Goal: Information Seeking & Learning: Learn about a topic

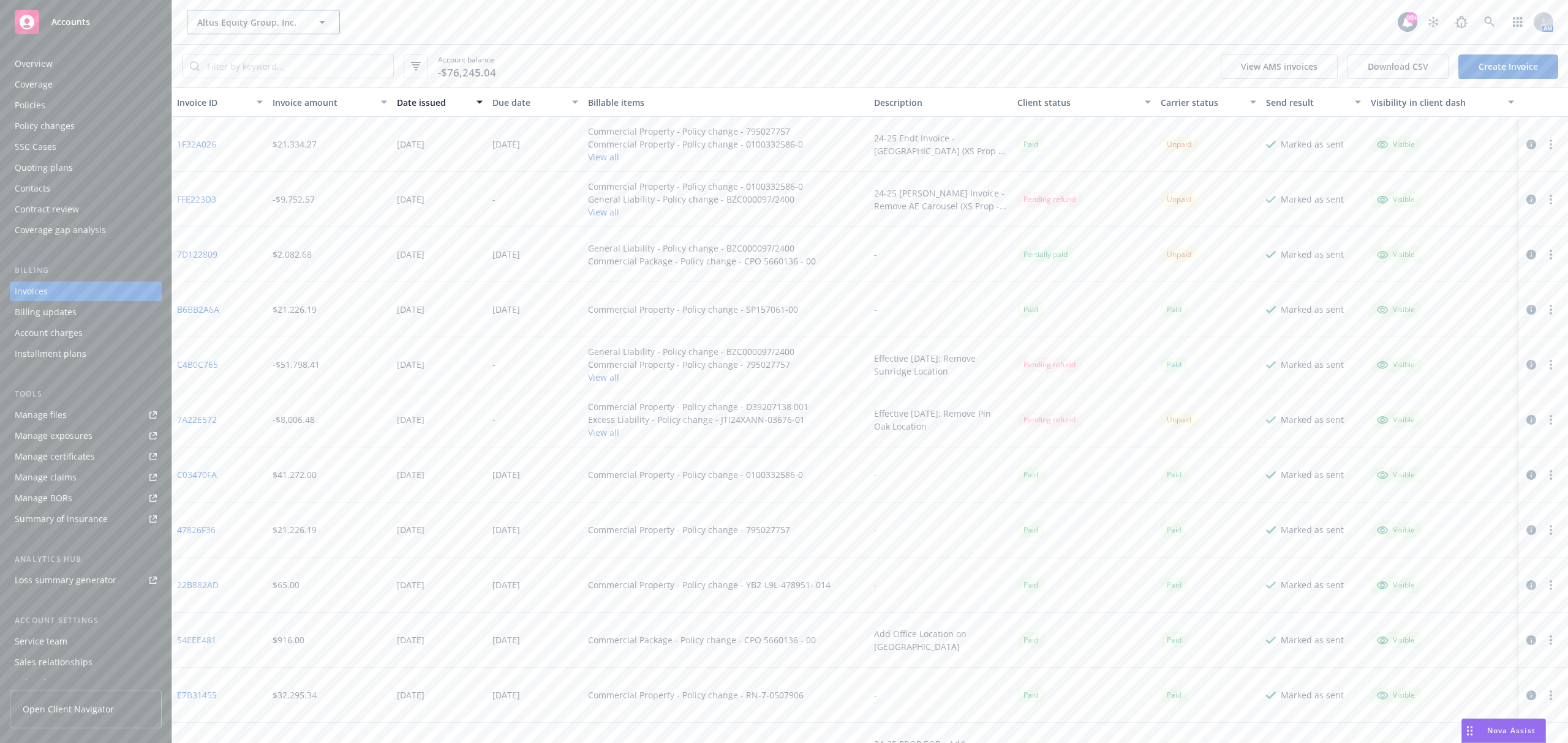
click at [207, 30] on button "Altus Equity Group, Inc." at bounding box center [263, 22] width 153 height 24
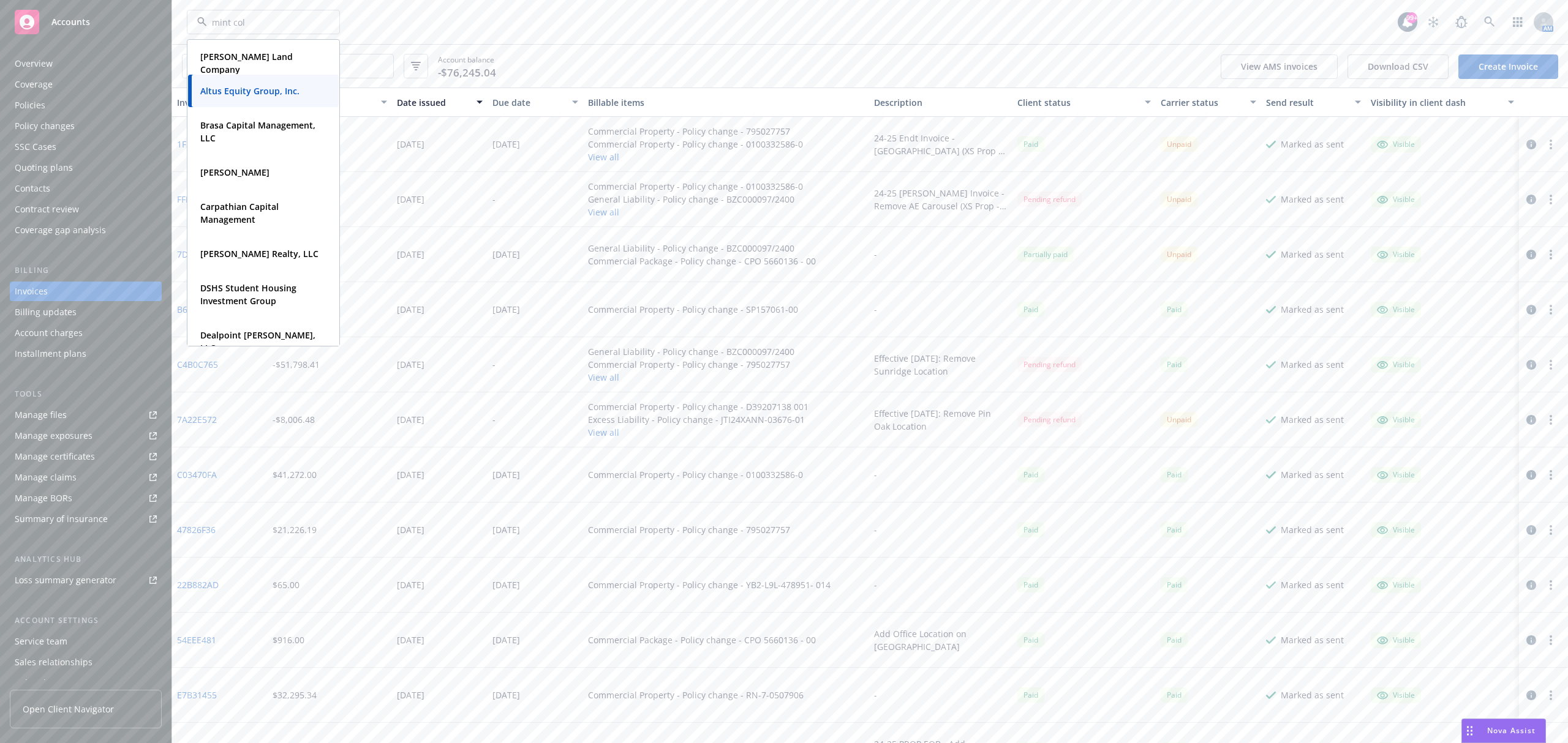
type input "mint coll"
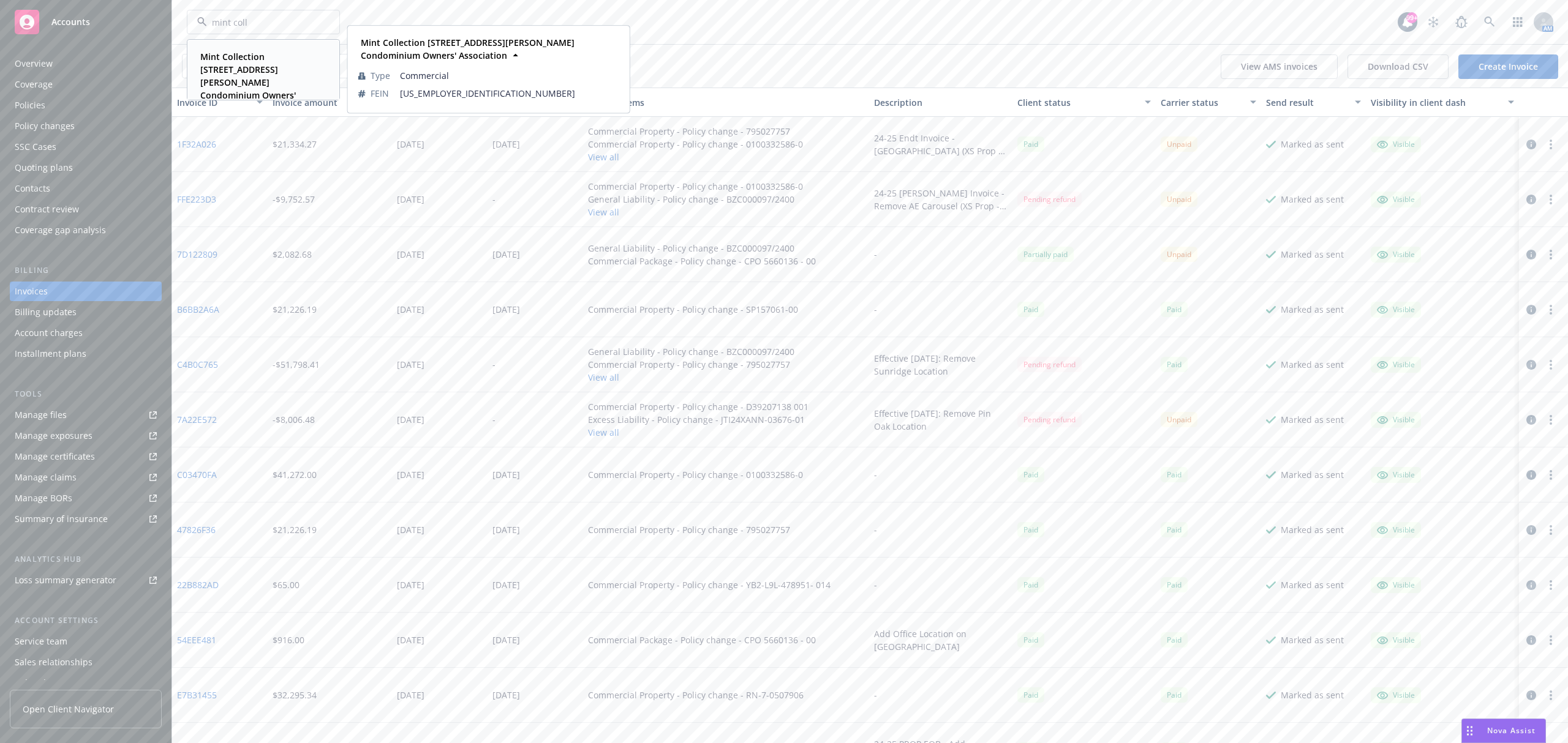
click at [240, 77] on strong "Mint Collection [STREET_ADDRESS][PERSON_NAME] Condominium Owners' Association" at bounding box center [248, 82] width 95 height 63
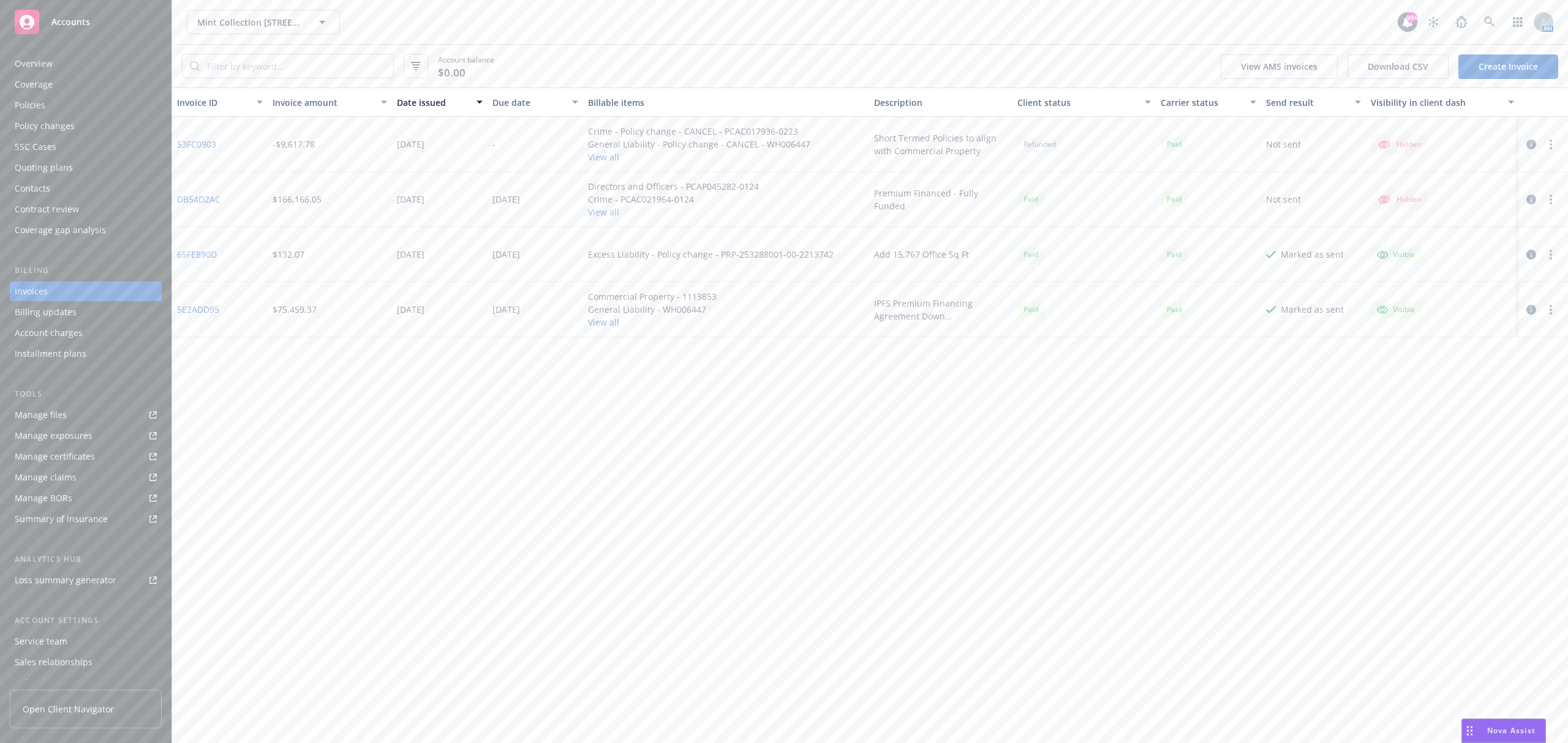
click at [70, 106] on div "Policies" at bounding box center [86, 105] width 142 height 20
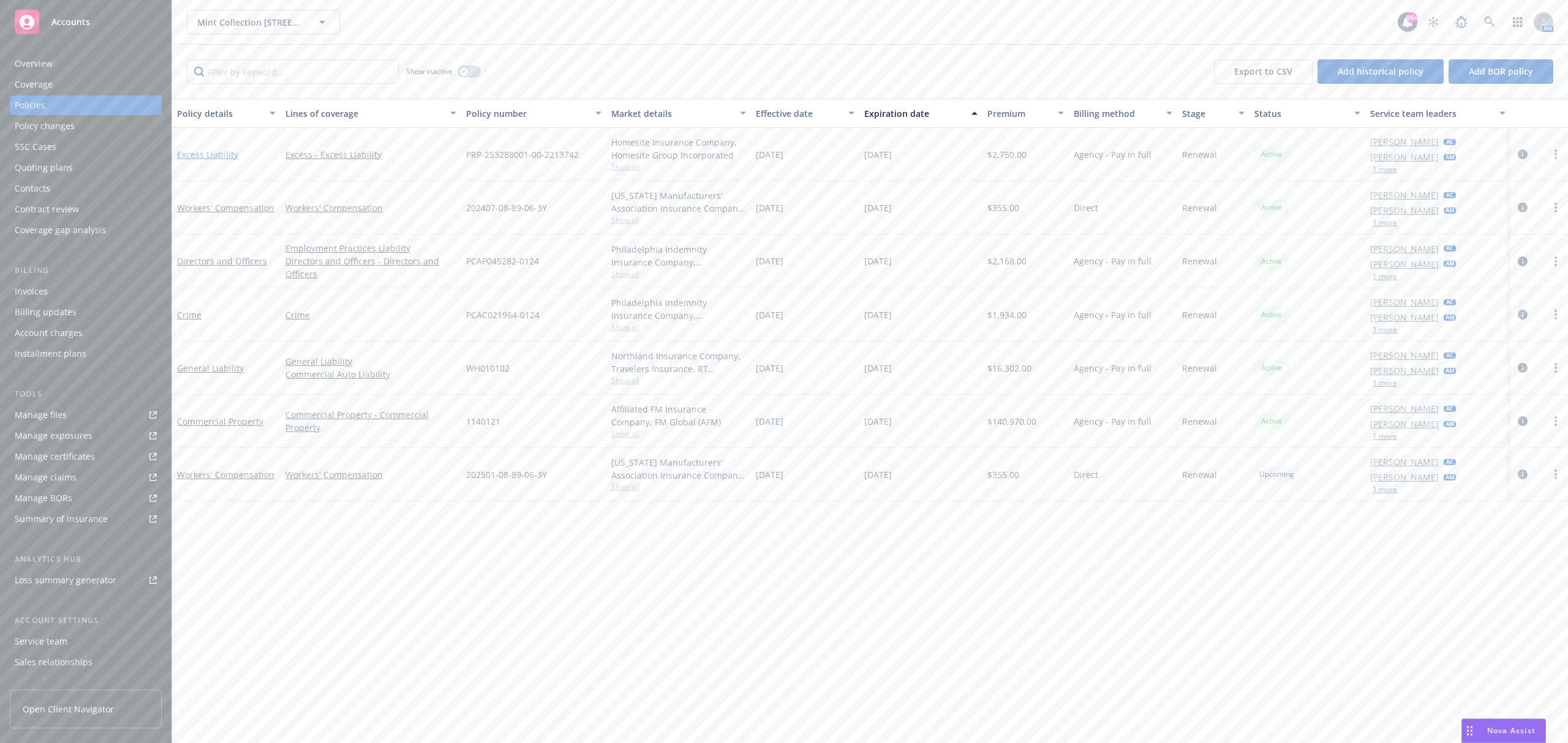
click at [216, 155] on link "Excess Liability" at bounding box center [207, 154] width 61 height 12
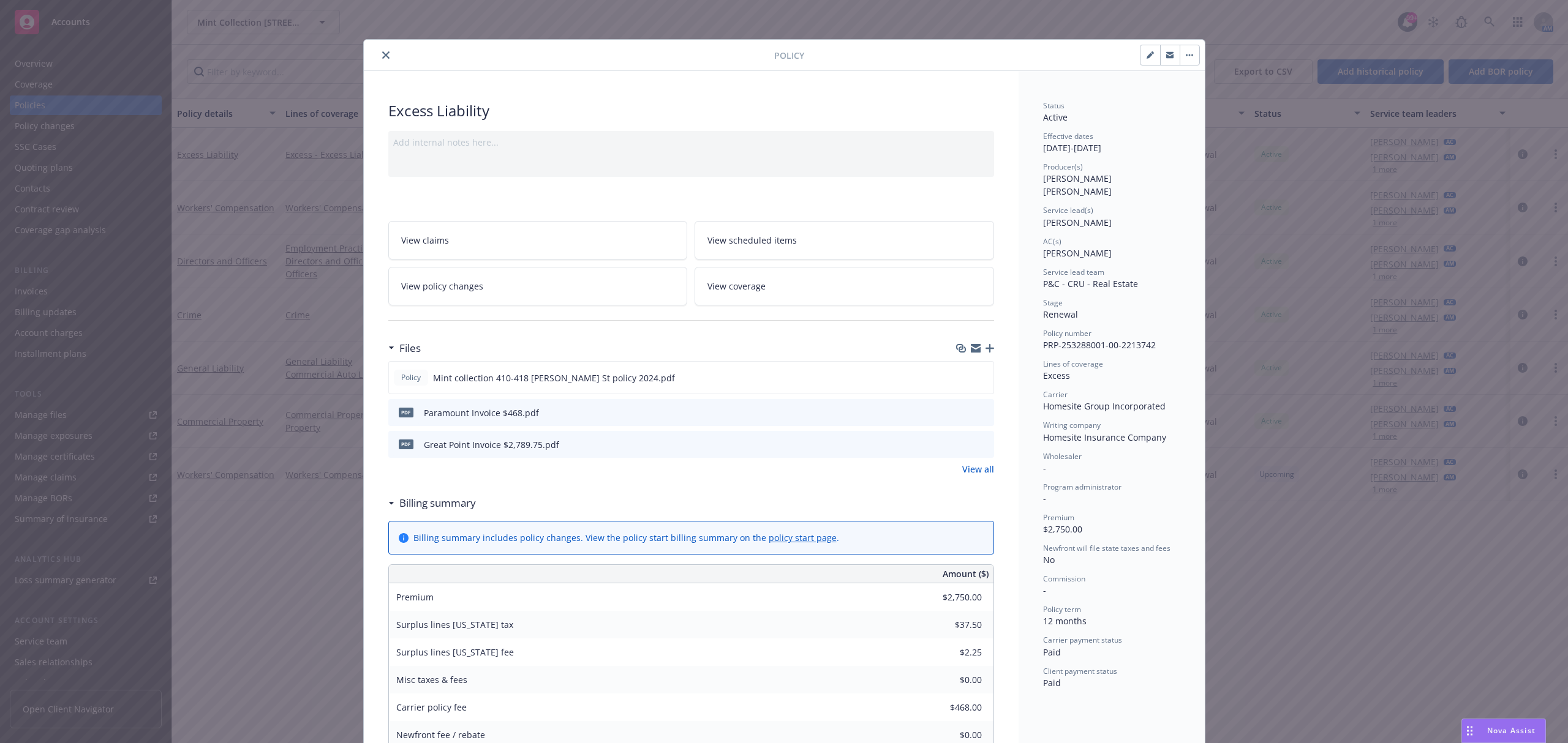
click at [382, 54] on icon "close" at bounding box center [385, 54] width 7 height 7
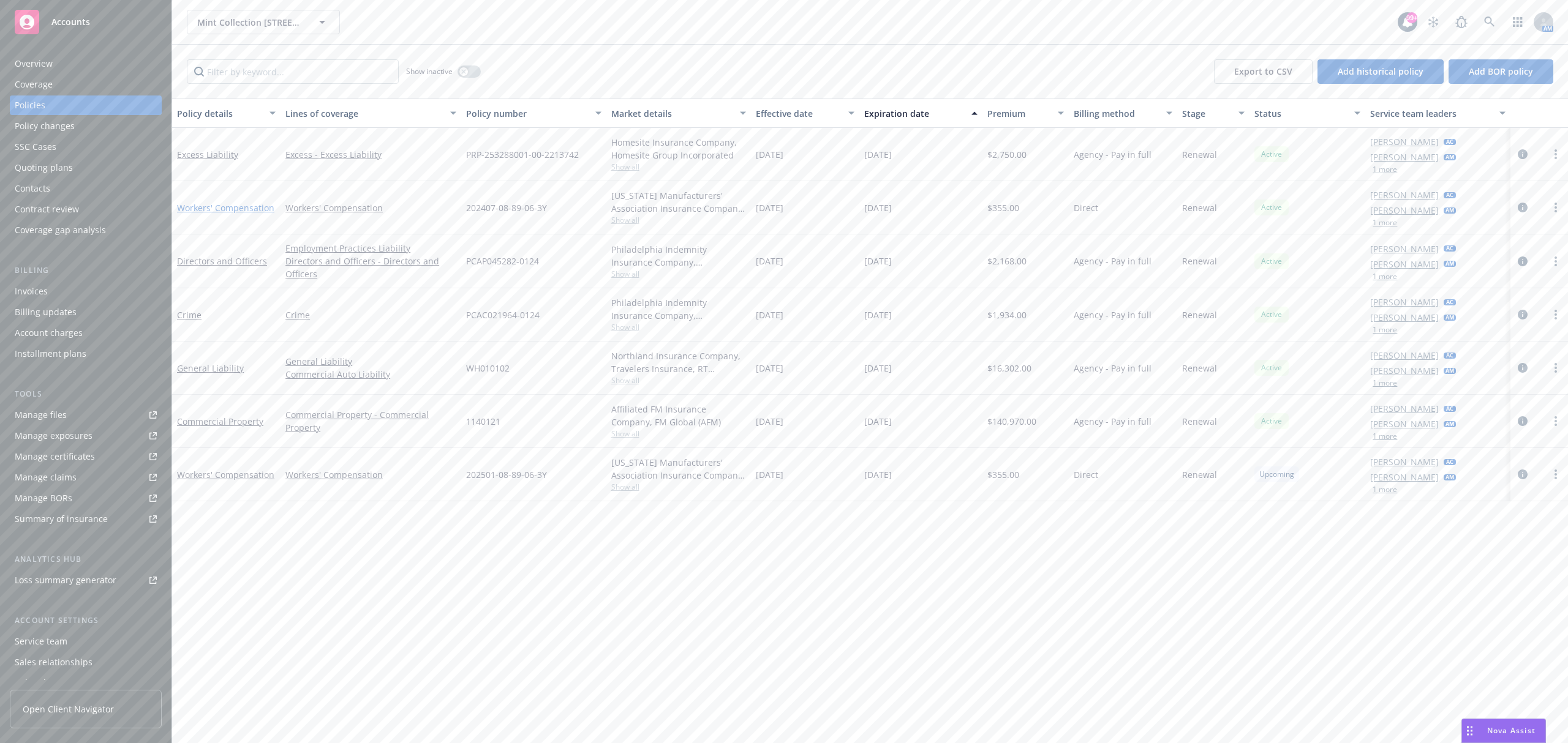
click at [236, 202] on link "Workers' Compensation" at bounding box center [225, 208] width 97 height 12
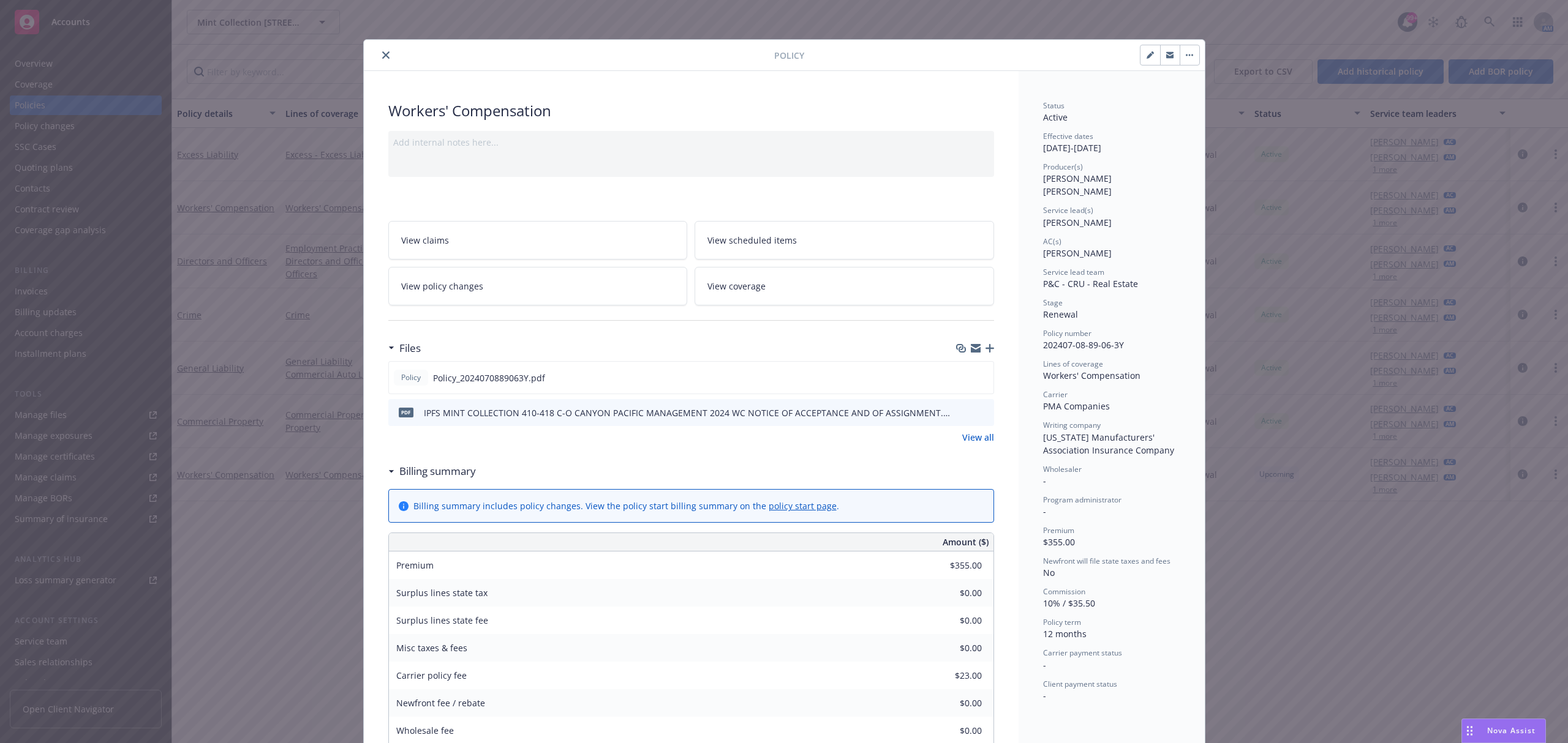
click at [382, 57] on icon "close" at bounding box center [385, 54] width 7 height 7
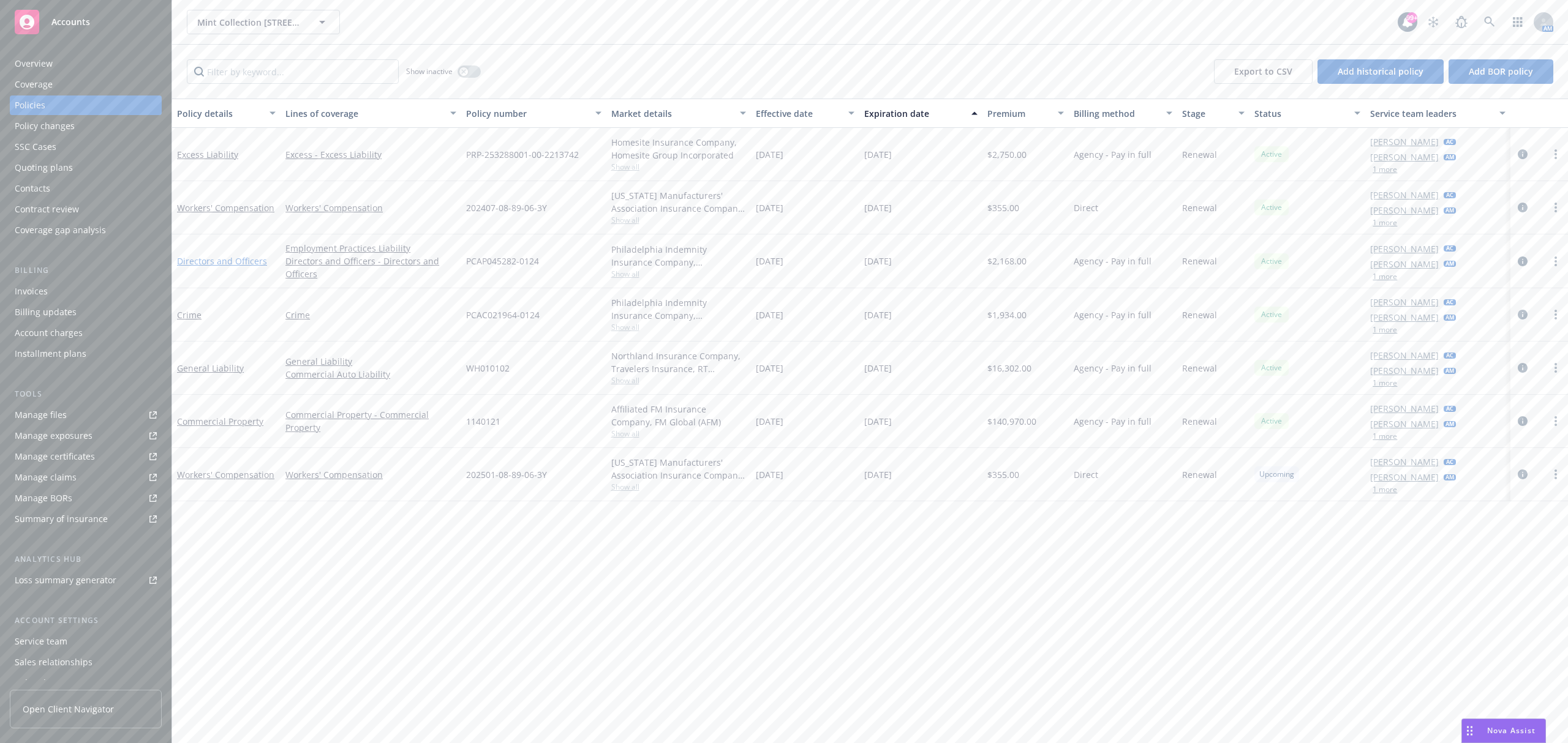
click at [214, 260] on link "Directors and Officers" at bounding box center [222, 261] width 90 height 12
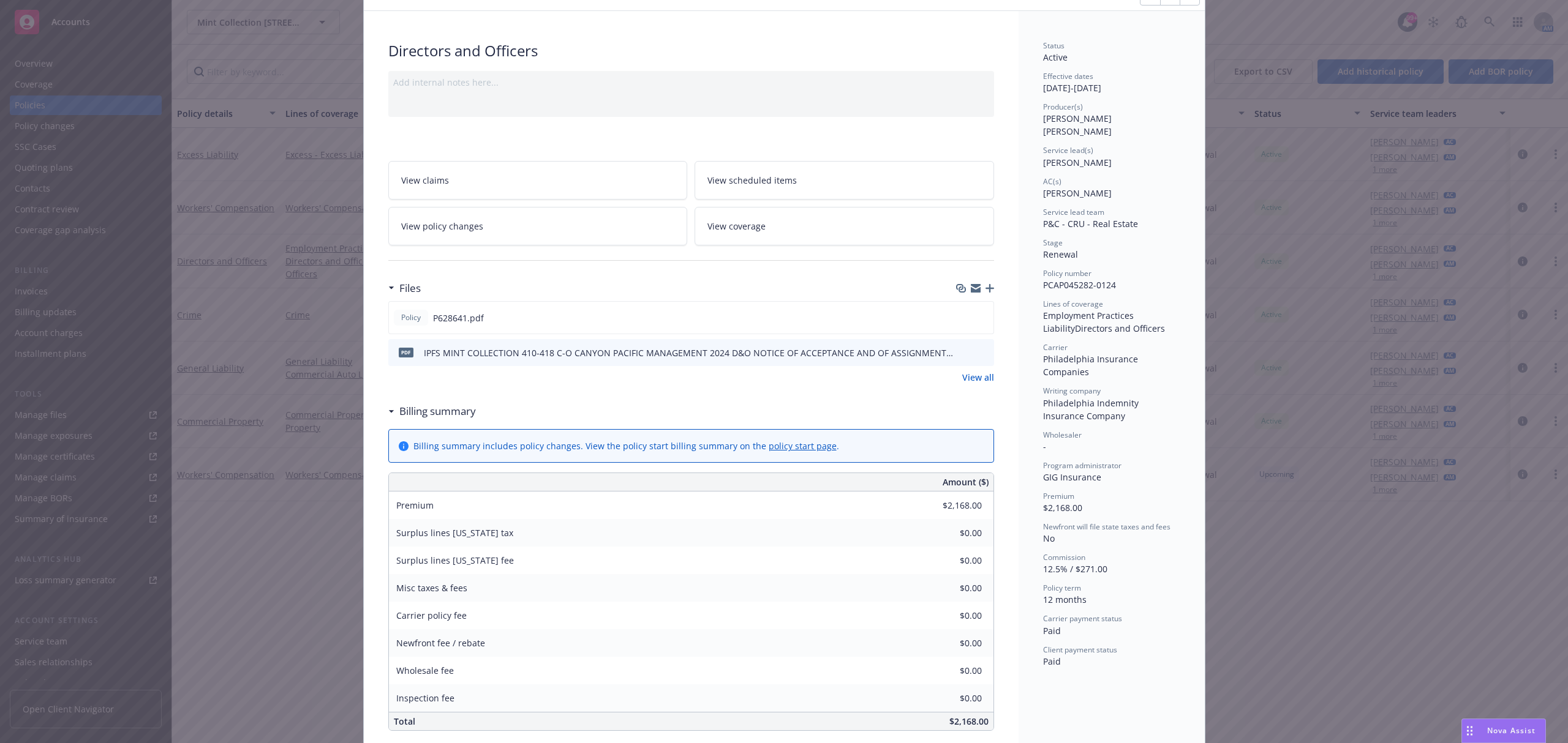
scroll to position [245, 0]
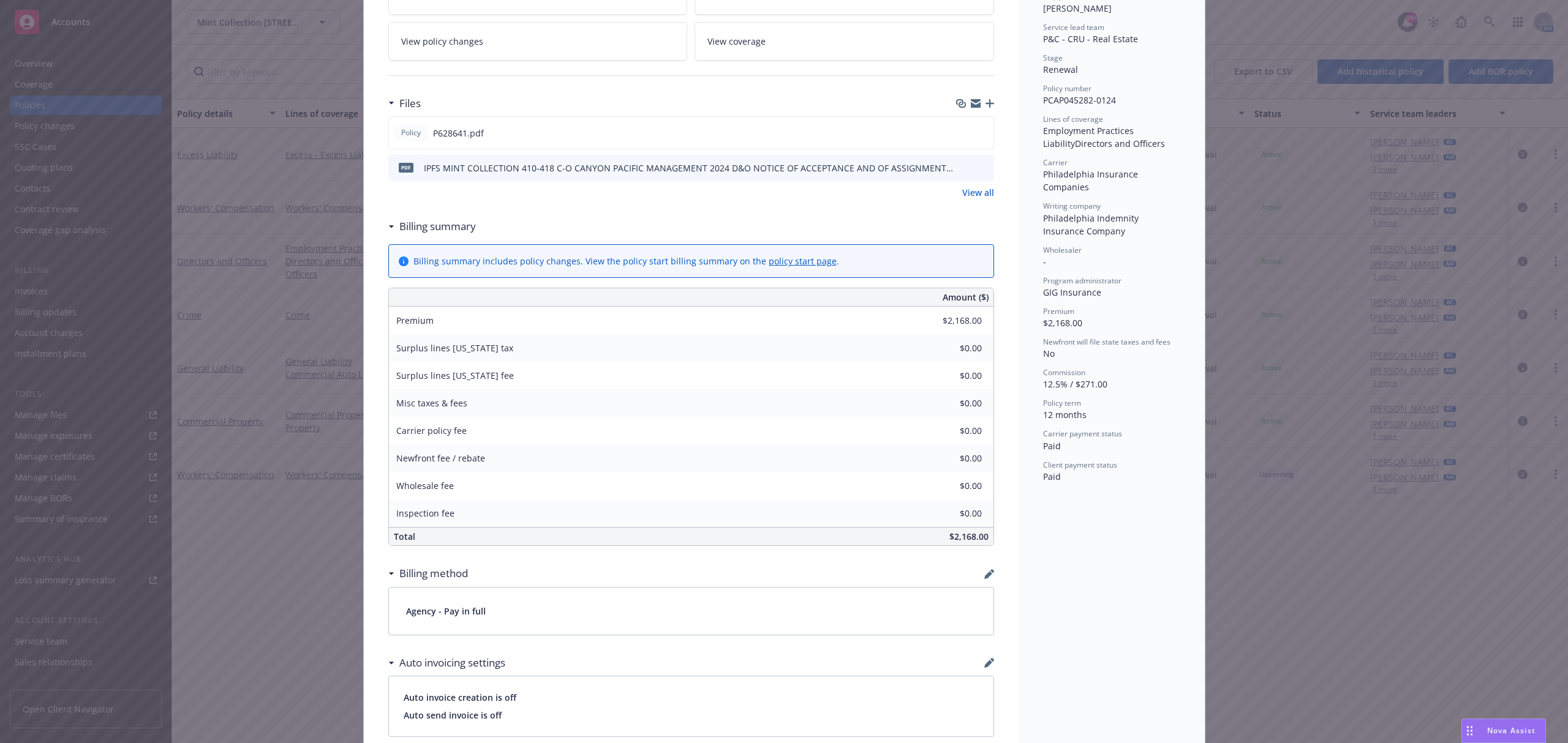
click at [189, 381] on div "Policy Directors and Officers Add internal notes here... View claims View sched…" at bounding box center [784, 371] width 1568 height 743
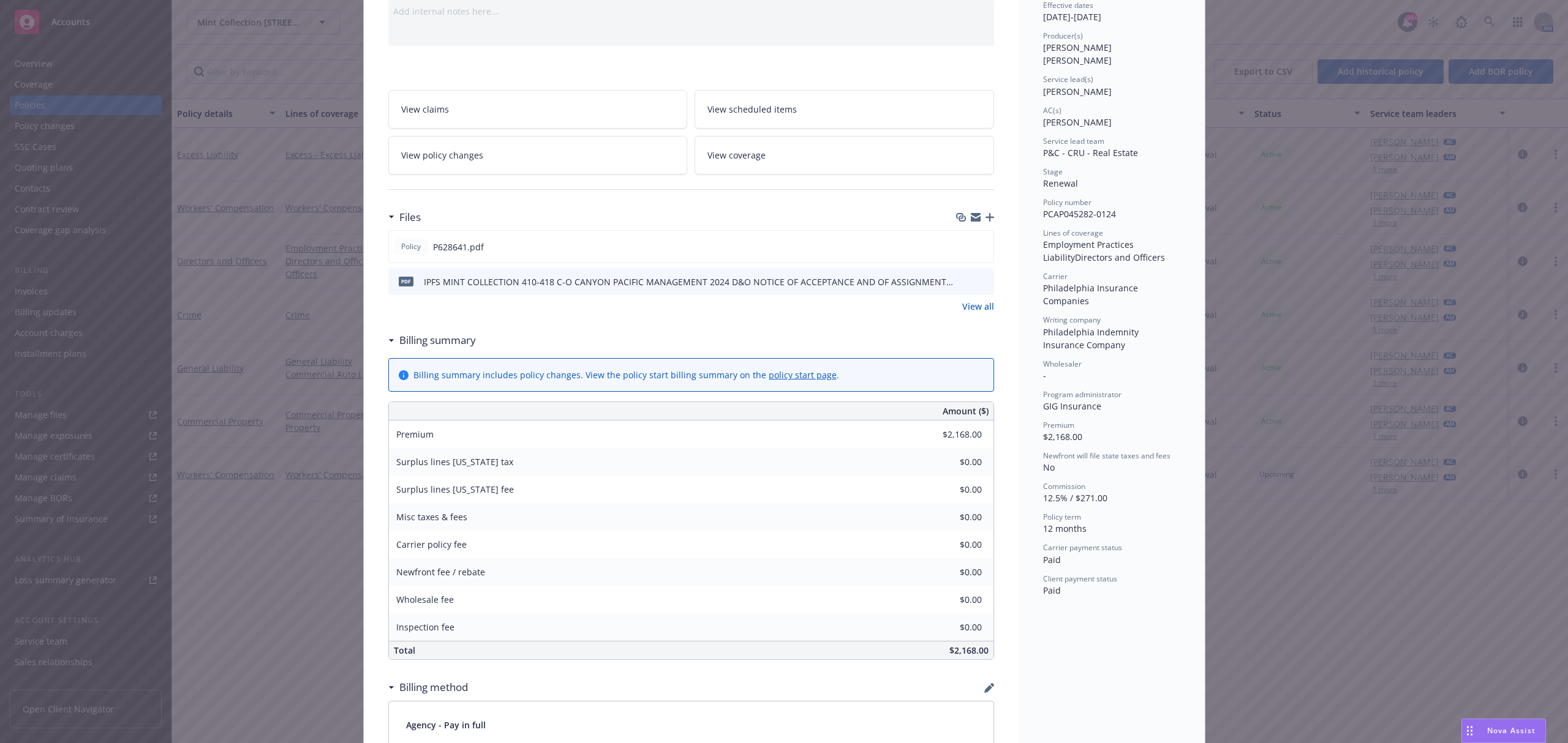
scroll to position [0, 0]
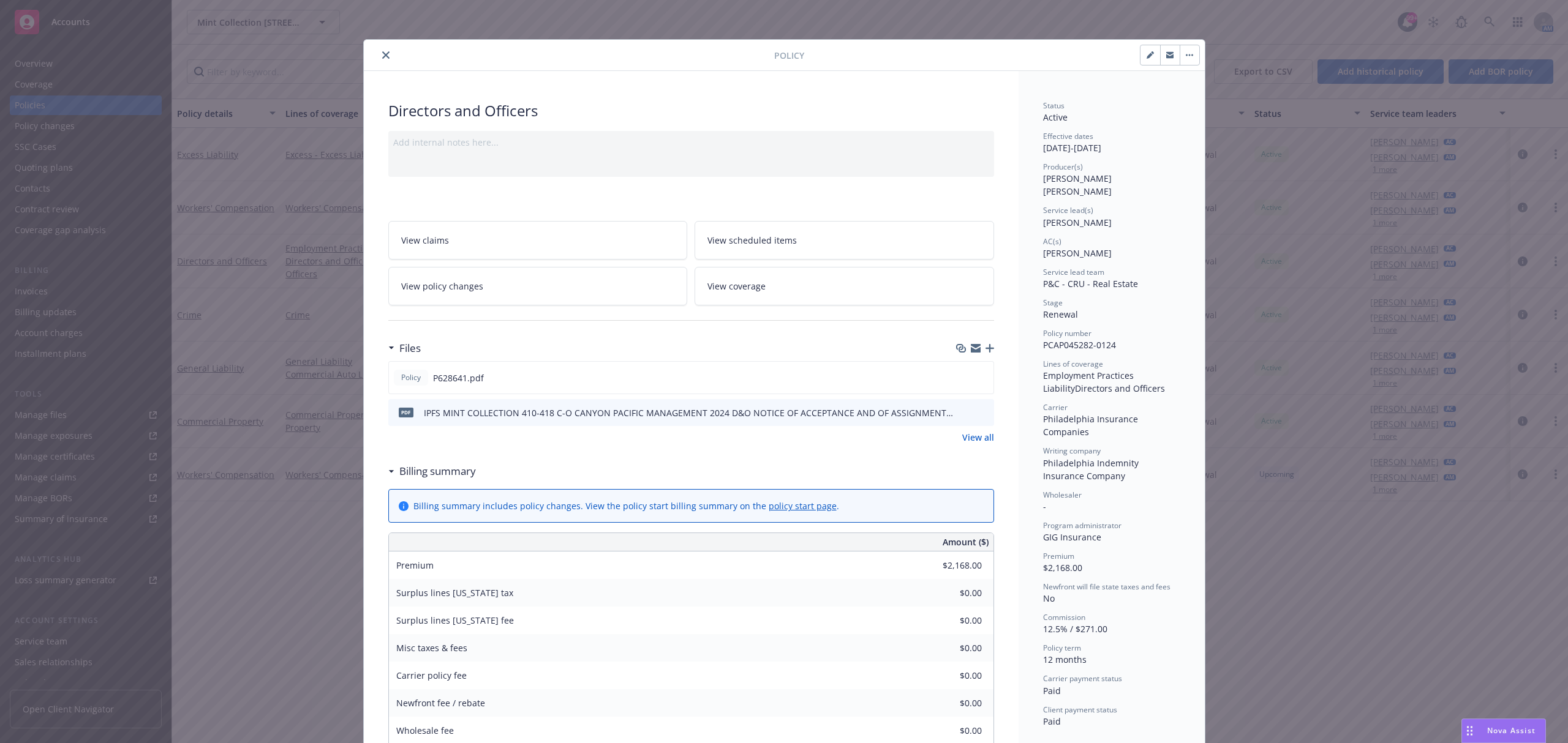
click at [382, 58] on icon "close" at bounding box center [385, 54] width 7 height 7
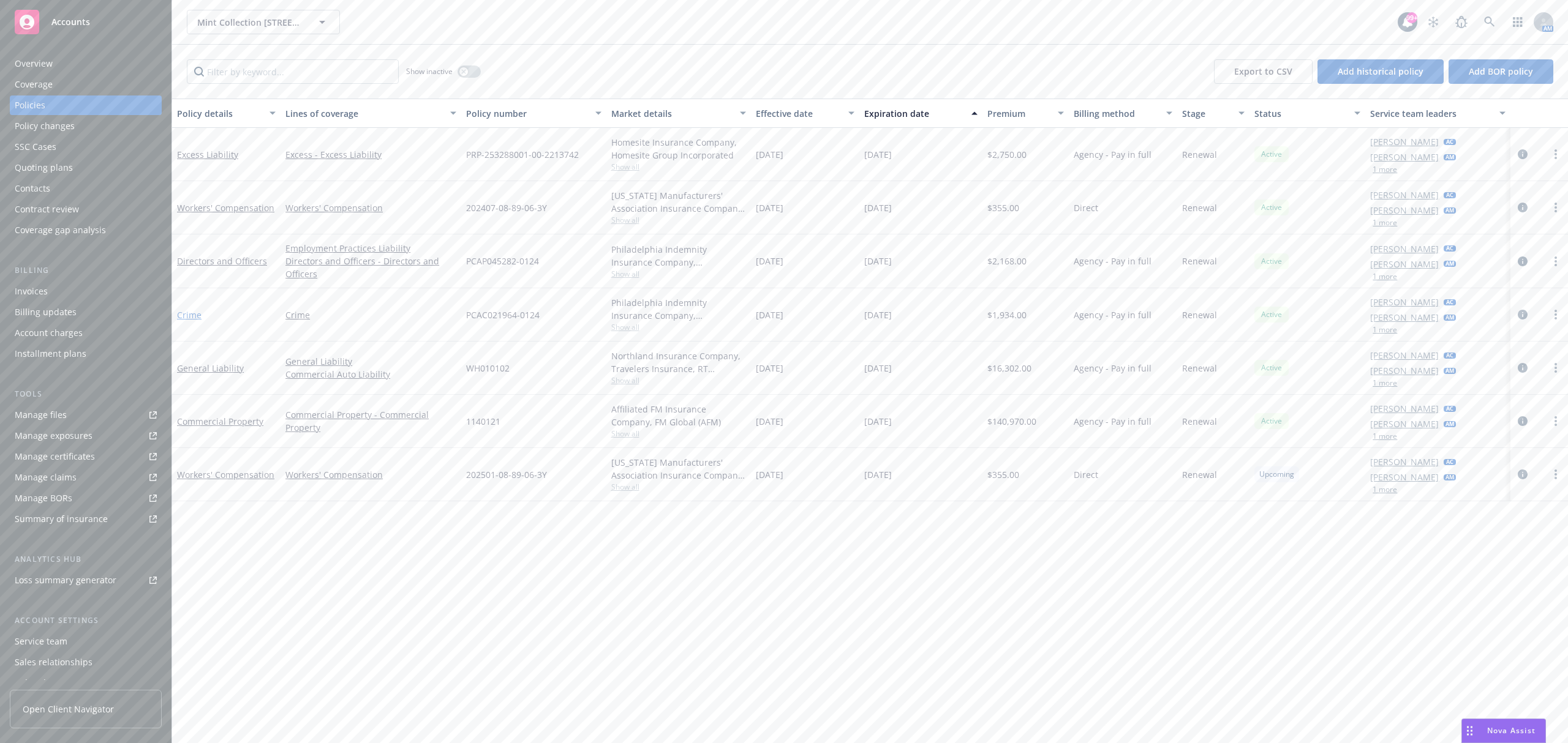
click at [190, 314] on link "Crime" at bounding box center [189, 315] width 24 height 12
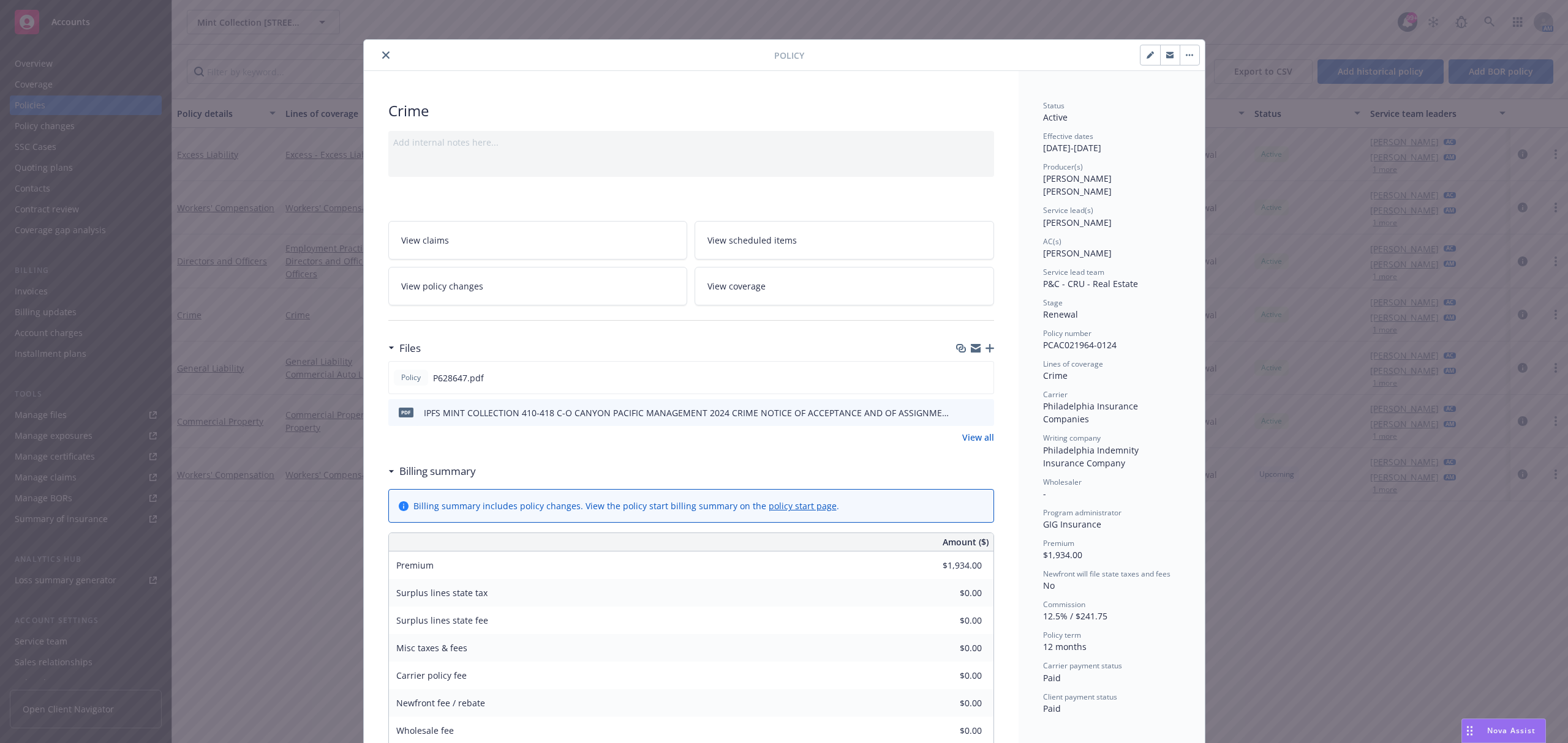
click at [382, 55] on icon "close" at bounding box center [385, 54] width 7 height 7
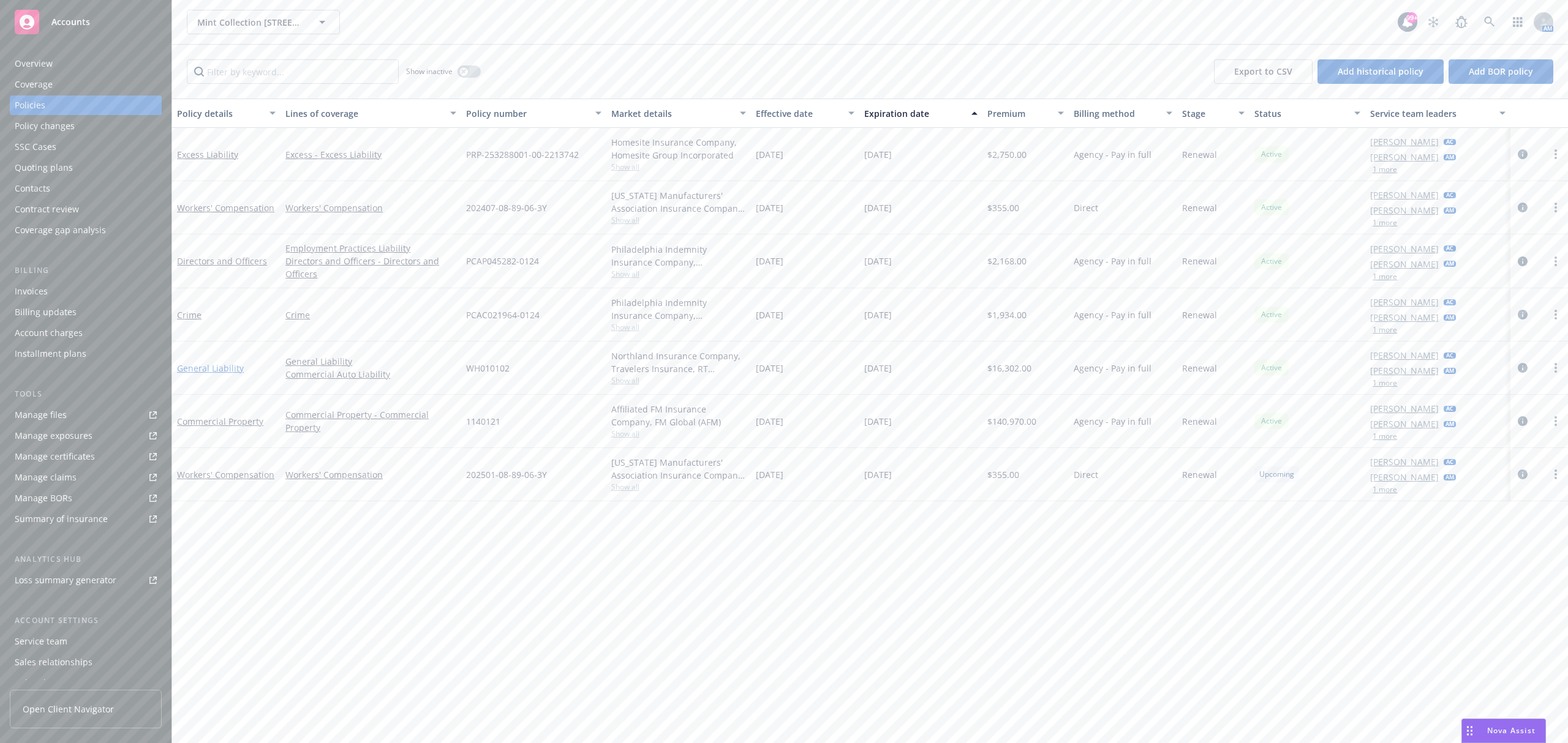
click at [217, 365] on link "General Liability" at bounding box center [210, 368] width 67 height 12
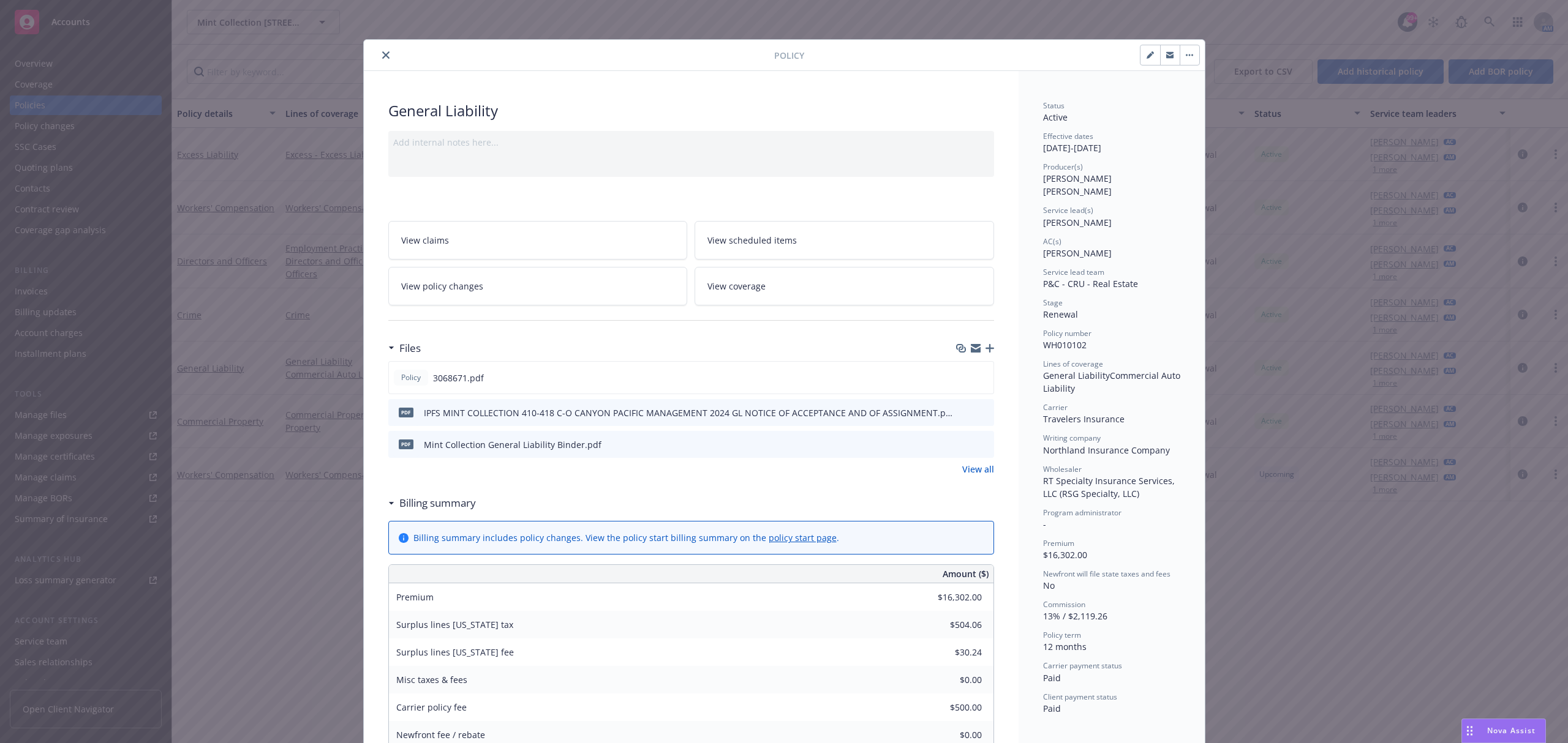
click at [382, 57] on icon "close" at bounding box center [385, 54] width 7 height 7
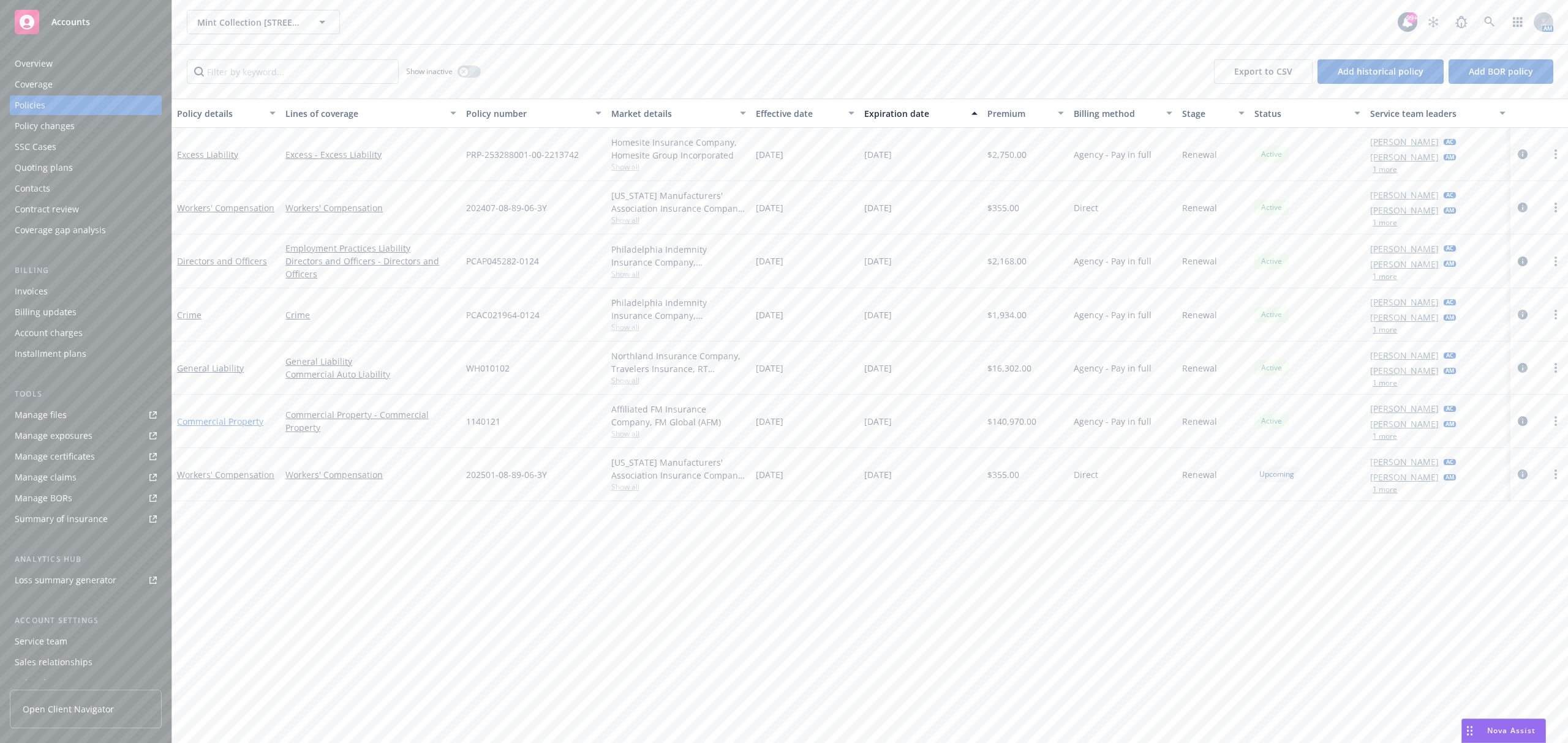
click at [240, 424] on link "Commercial Property" at bounding box center [220, 421] width 86 height 12
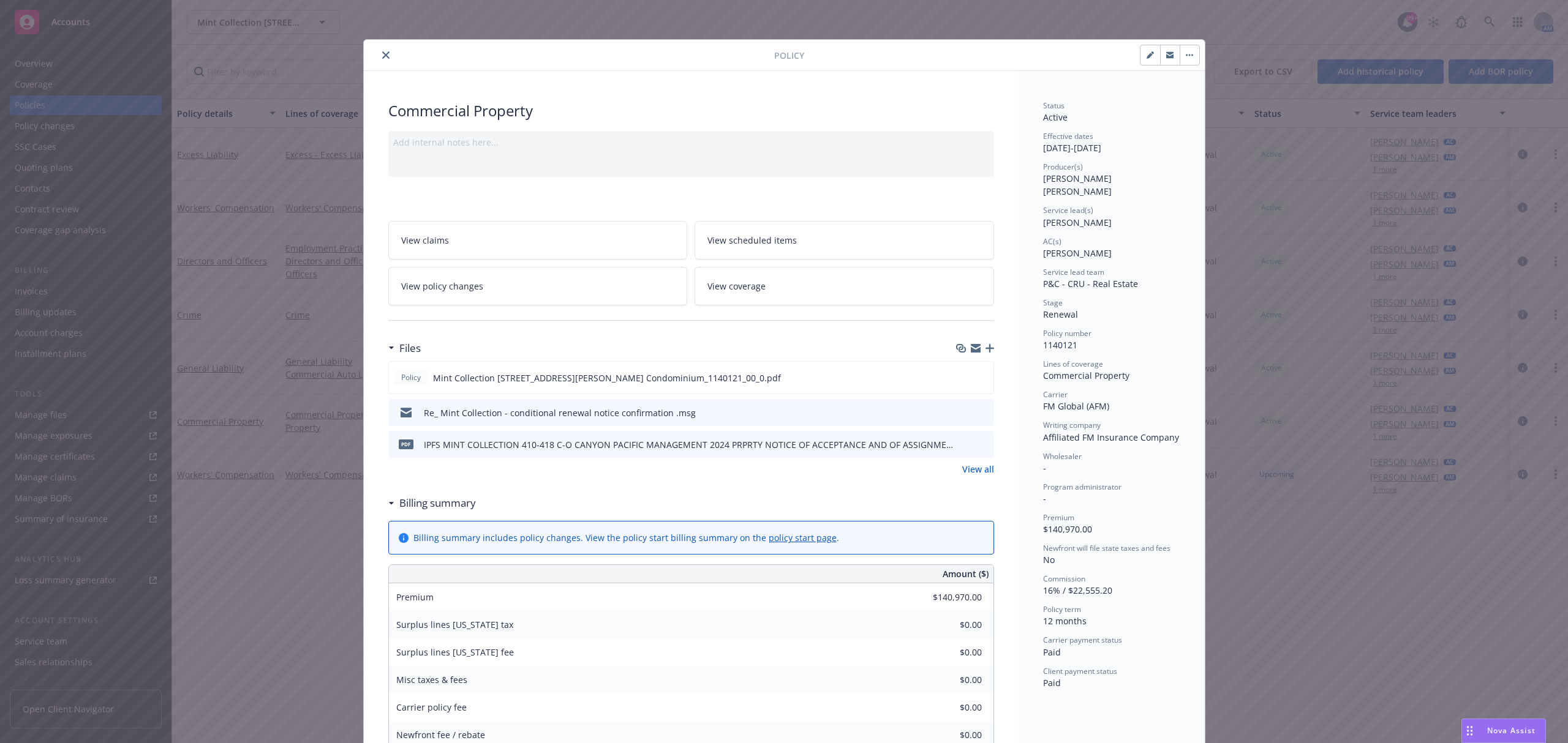
click at [382, 52] on icon "close" at bounding box center [385, 54] width 7 height 7
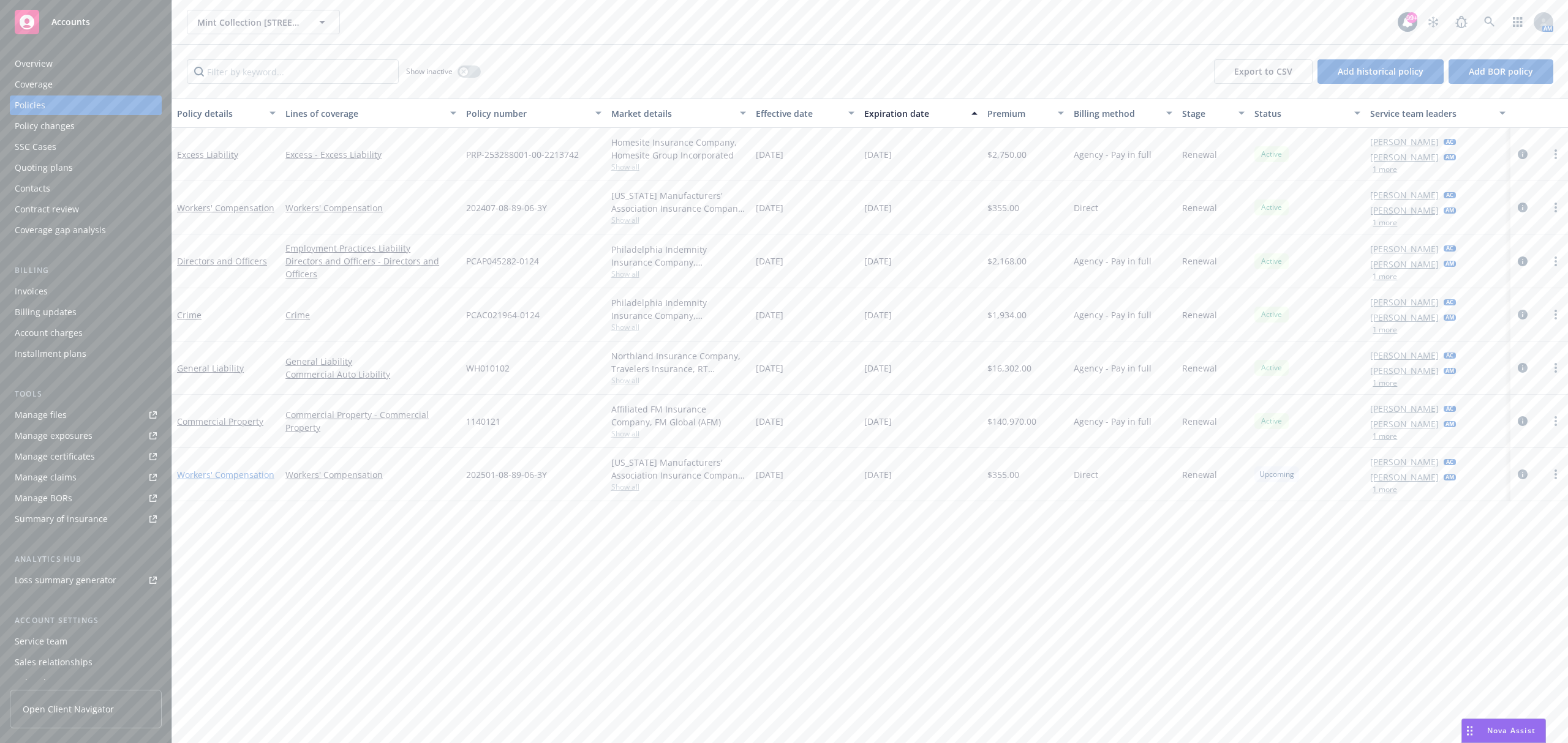
click at [255, 477] on link "Workers' Compensation" at bounding box center [225, 475] width 97 height 12
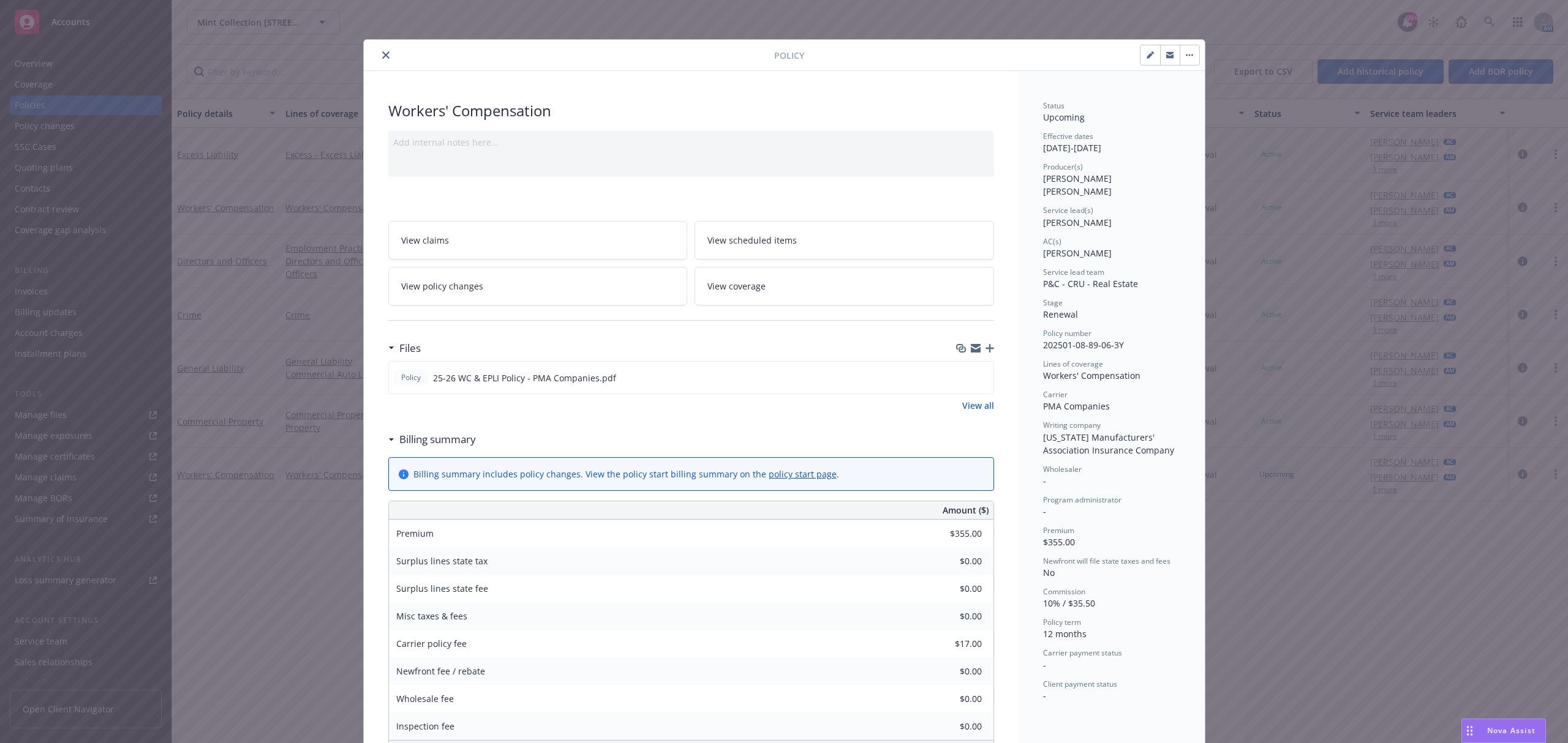
click at [382, 56] on icon "close" at bounding box center [385, 54] width 7 height 7
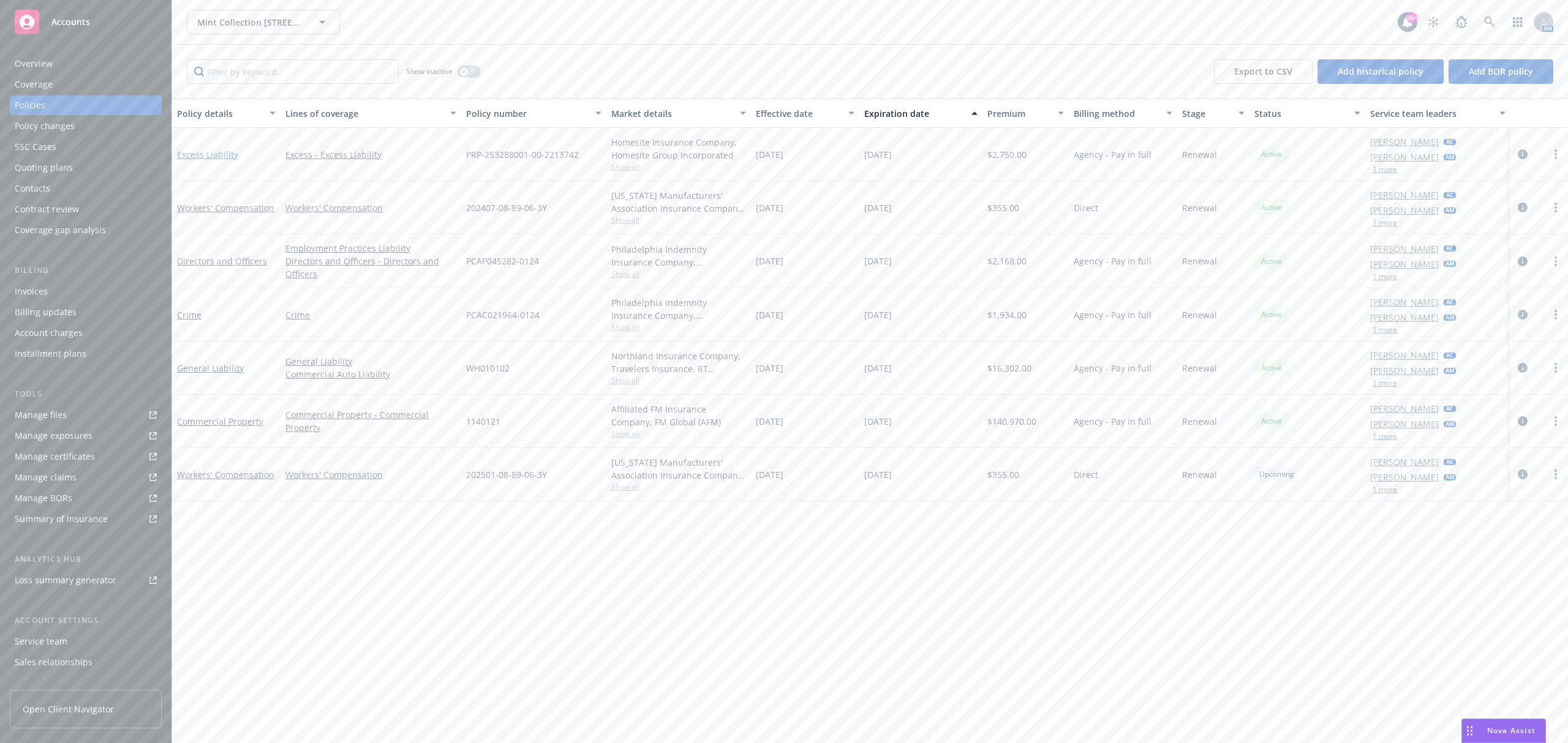
click at [218, 156] on link "Excess Liability" at bounding box center [207, 154] width 61 height 12
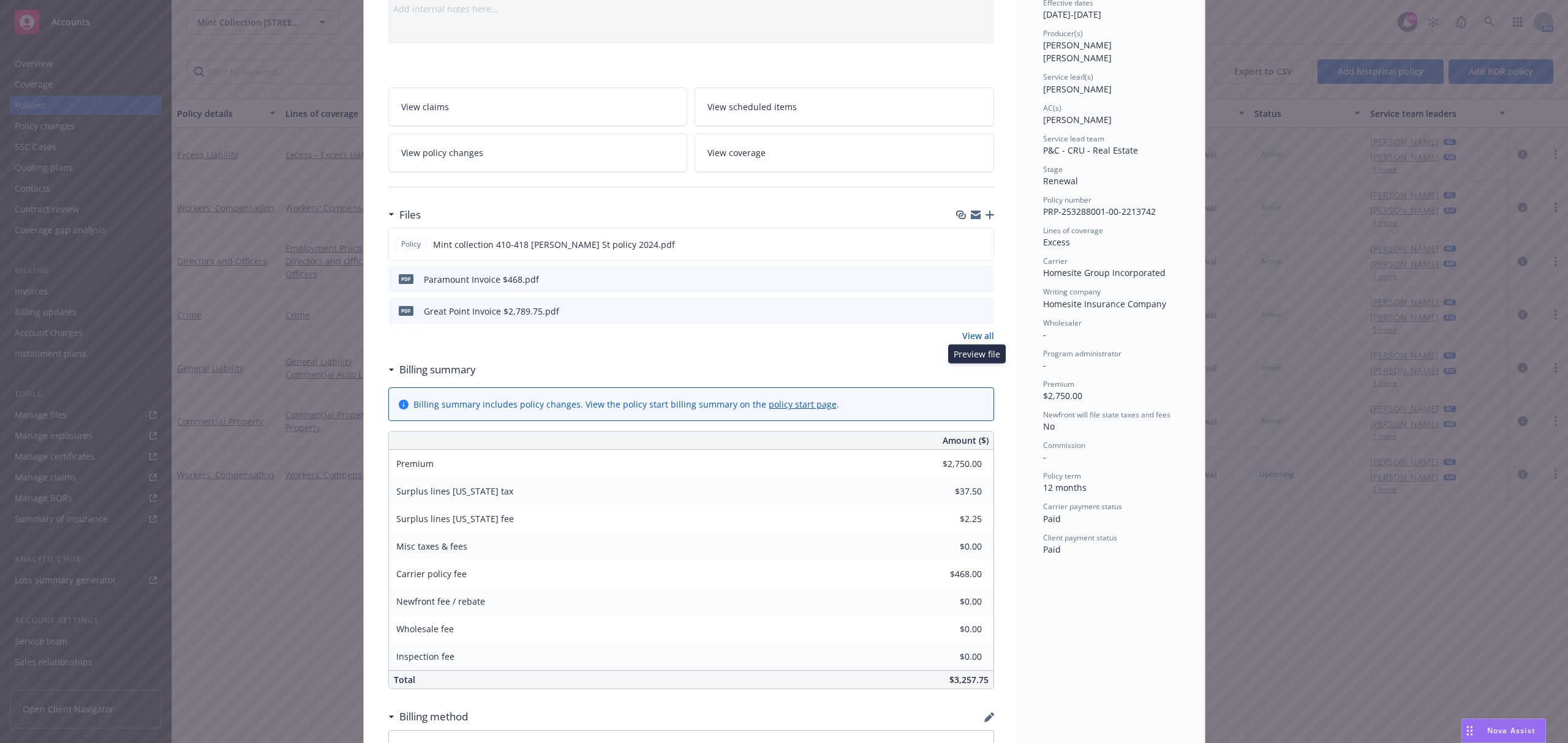
scroll to position [163, 0]
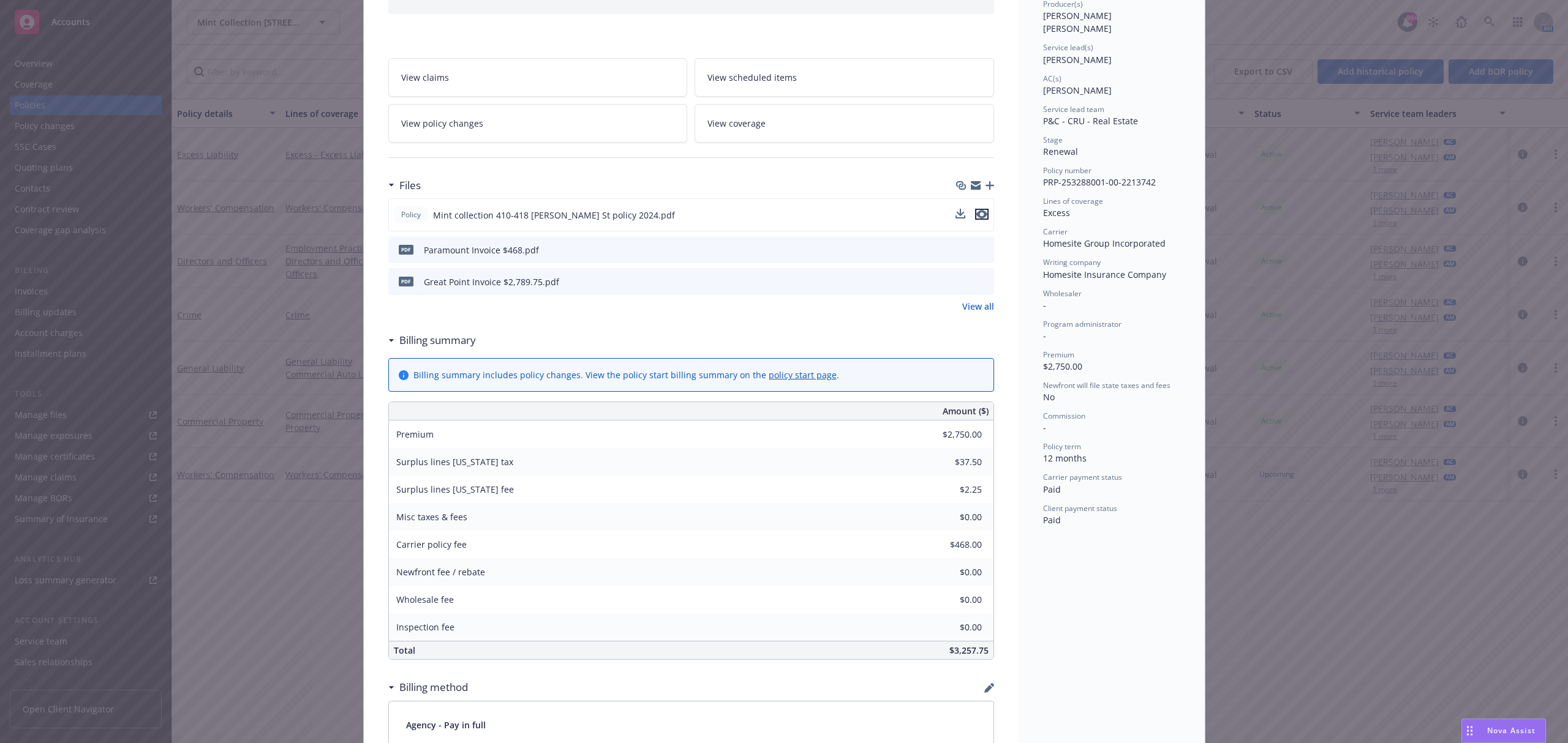
click at [980, 211] on icon "preview file" at bounding box center [982, 214] width 11 height 8
